Goal: Task Accomplishment & Management: Manage account settings

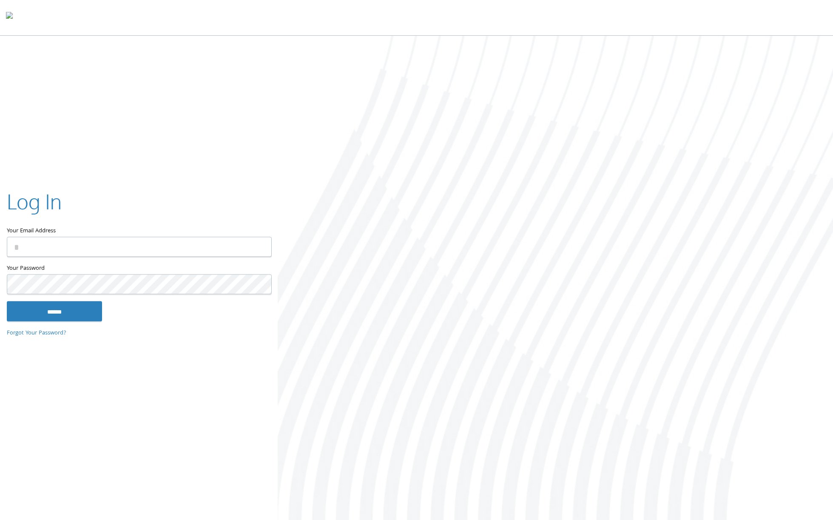
type input "**********"
click at [42, 308] on input "******" at bounding box center [54, 311] width 95 height 20
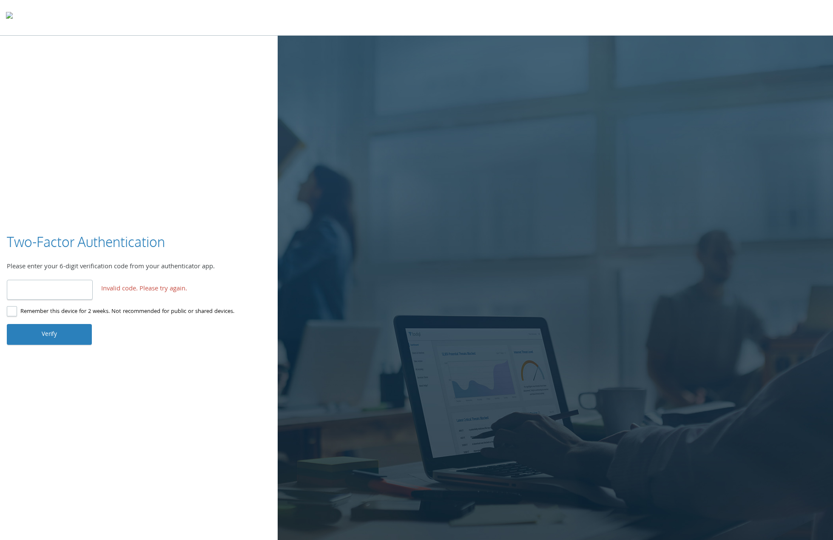
click at [70, 289] on input "******" at bounding box center [50, 290] width 86 height 20
type input "******"
